Goal: Register for event/course

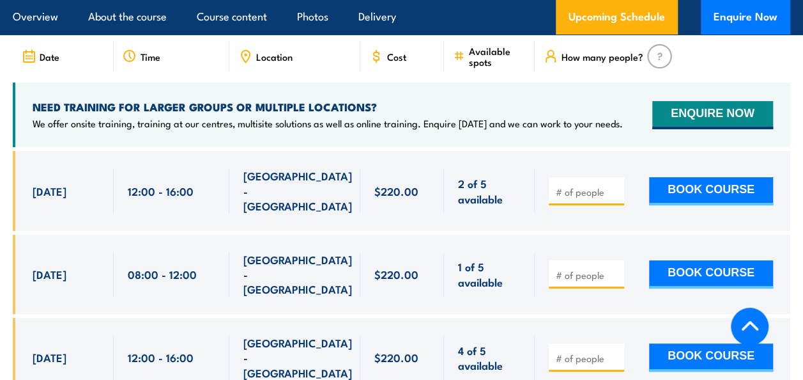
scroll to position [2347, 0]
